Goal: Task Accomplishment & Management: Manage account settings

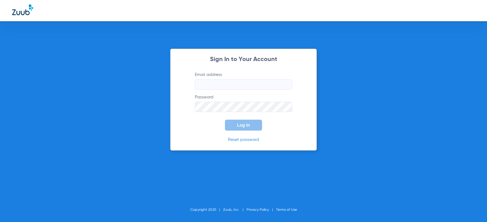
click at [224, 84] on input "Email address" at bounding box center [243, 84] width 97 height 10
click at [225, 120] on button "Log In" at bounding box center [243, 125] width 37 height 11
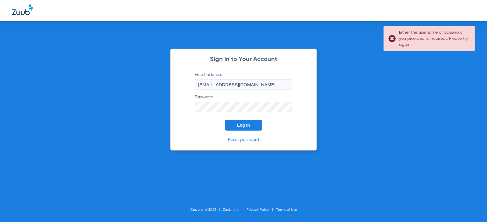
drag, startPoint x: 266, startPoint y: 84, endPoint x: 234, endPoint y: 86, distance: 32.0
click at [234, 84] on input "sofiajohnson83@gmail.com" at bounding box center [243, 84] width 97 height 10
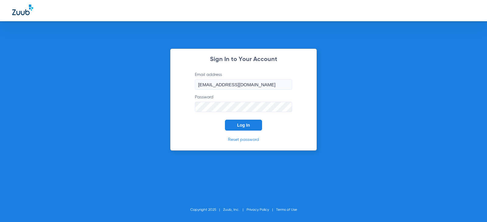
type input "sofiajohnson83@mydentalmail.com"
click at [225, 120] on button "Log In" at bounding box center [243, 125] width 37 height 11
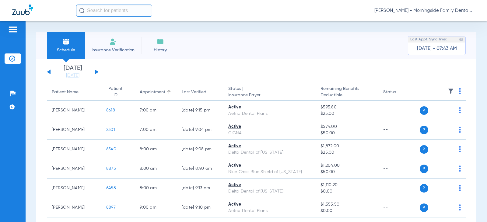
click at [99, 72] on app-single-date-navigator "[DATE] [DATE] [DATE] [DATE] [DATE] [DATE] [DATE] [DATE] [DATE] [DATE] [DATE] [D…" at bounding box center [256, 71] width 419 height 13
click at [97, 72] on button at bounding box center [97, 72] width 4 height 5
